Goal: Obtain resource: Download file/media

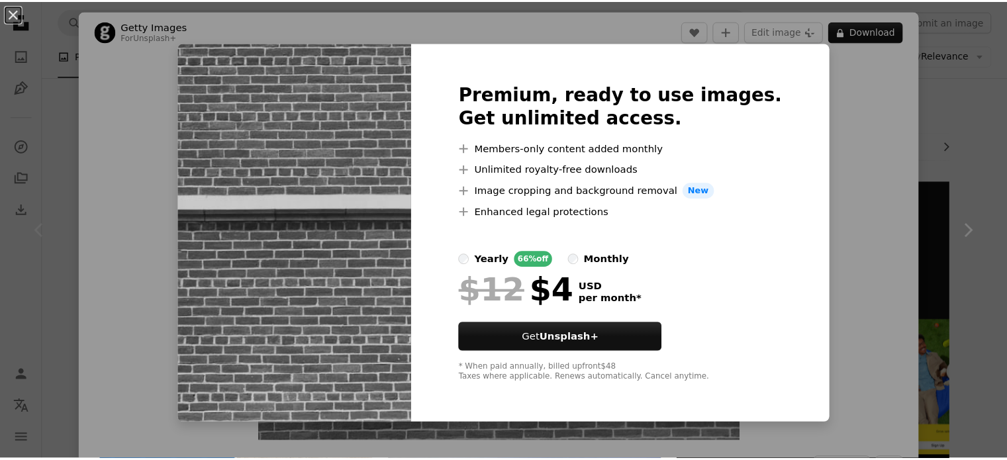
scroll to position [199, 0]
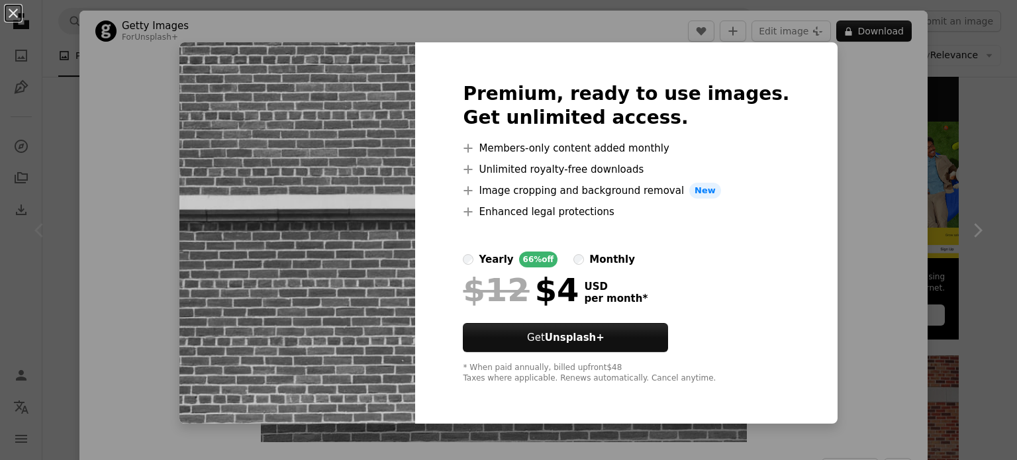
click at [892, 107] on div "An X shape Premium, ready to use images. Get unlimited access. A plus sign Memb…" at bounding box center [508, 230] width 1017 height 460
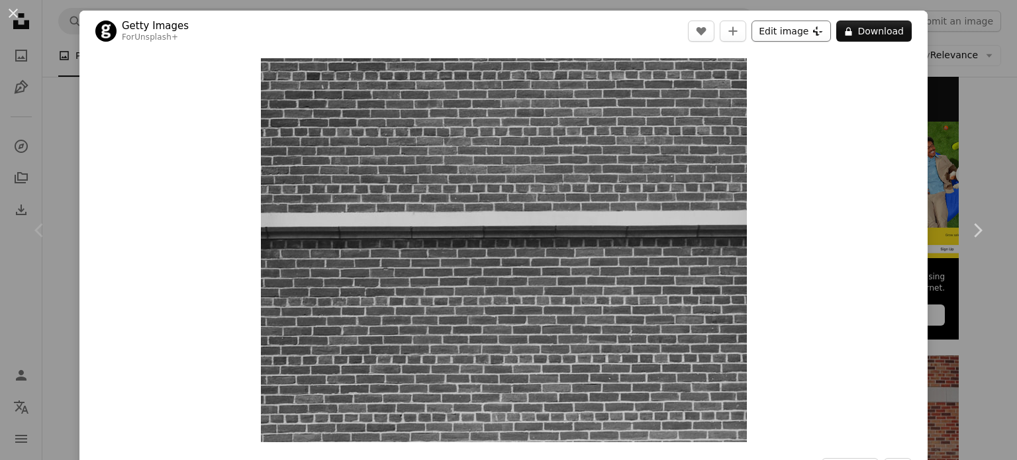
click at [812, 26] on icon "Plus sign for Unsplash+" at bounding box center [817, 31] width 11 height 11
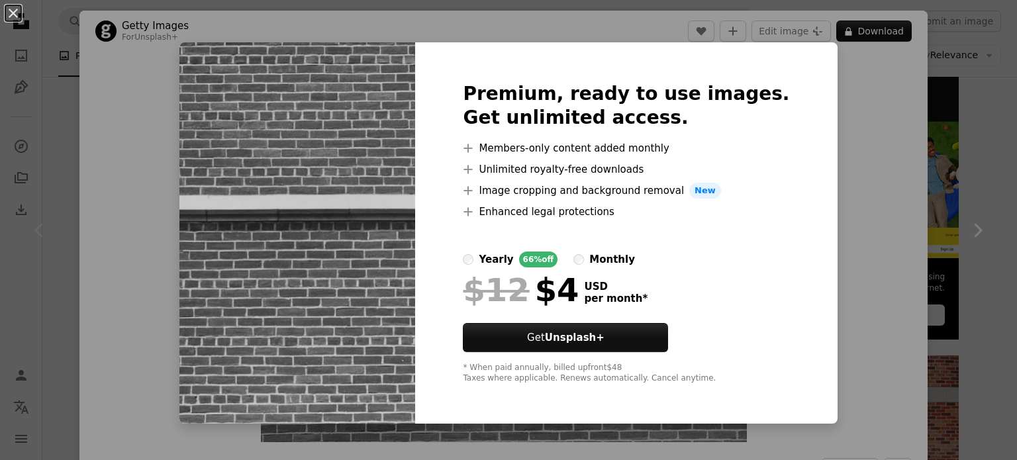
click at [842, 165] on div "An X shape Premium, ready to use images. Get unlimited access. A plus sign Memb…" at bounding box center [508, 230] width 1017 height 460
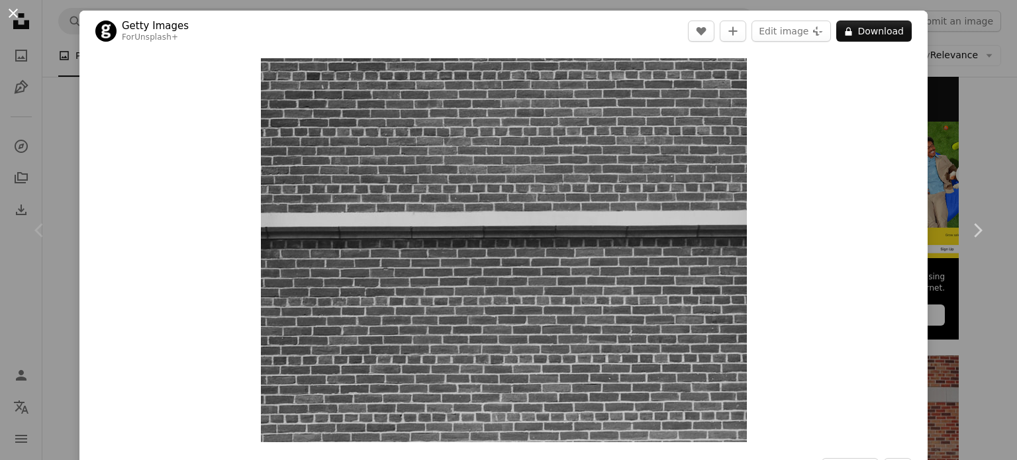
click at [16, 12] on button "An X shape" at bounding box center [13, 13] width 16 height 16
